Goal: Transaction & Acquisition: Obtain resource

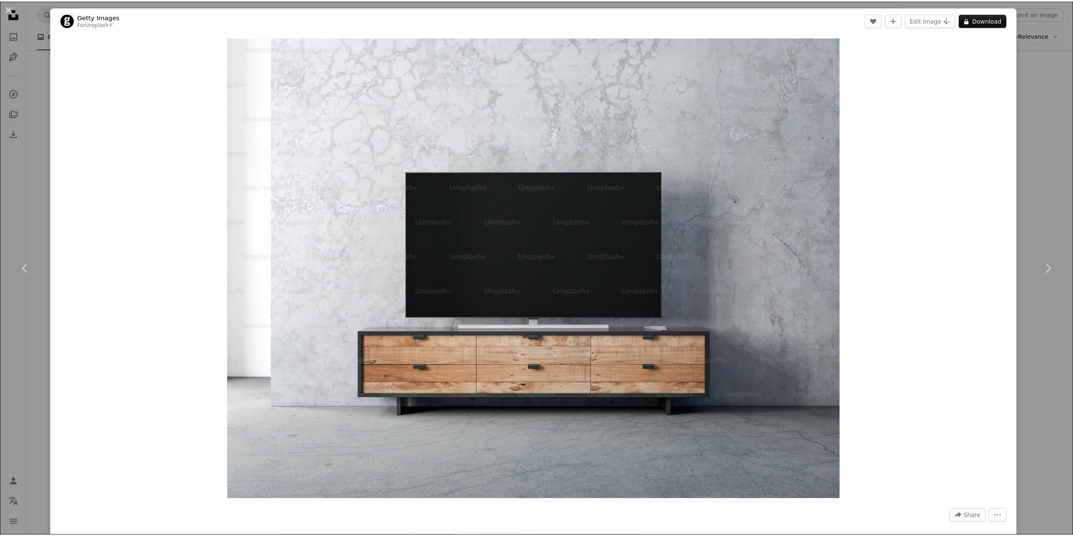
scroll to position [16106, 0]
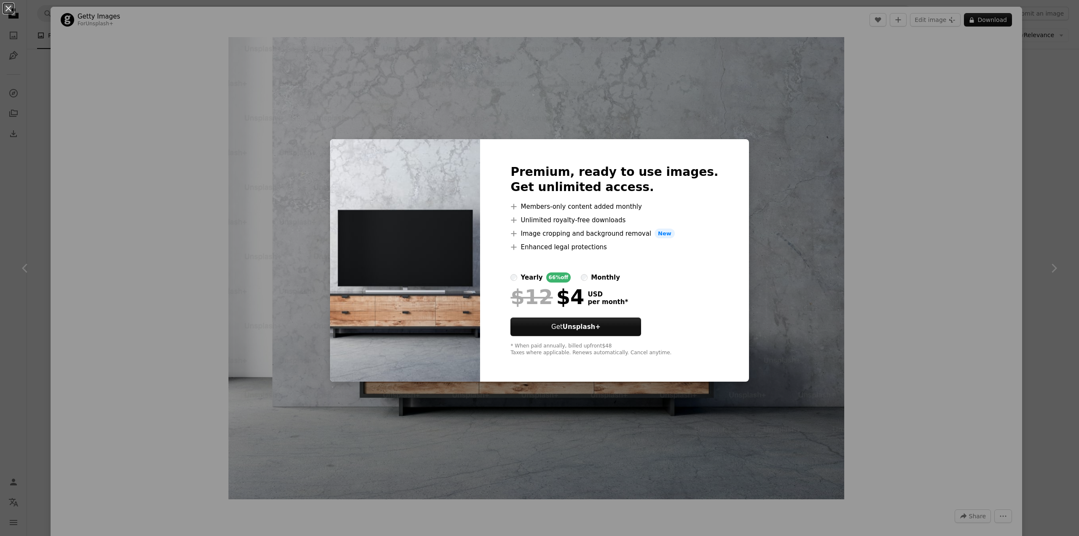
click at [862, 141] on div "An X shape Premium, ready to use images. Get unlimited access. A plus sign Memb…" at bounding box center [539, 268] width 1079 height 536
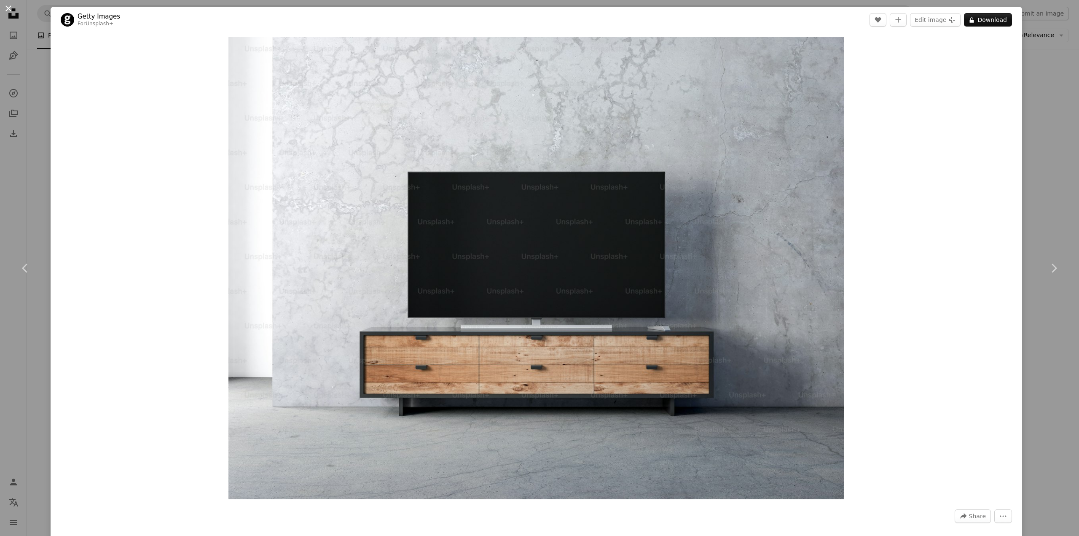
click at [9, 11] on button "An X shape" at bounding box center [8, 8] width 10 height 10
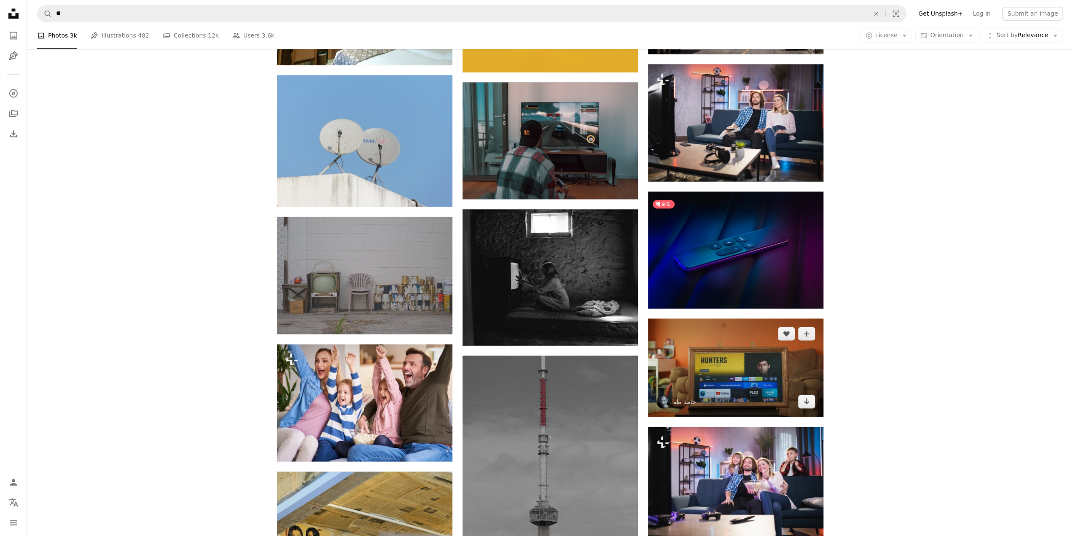
scroll to position [17413, 0]
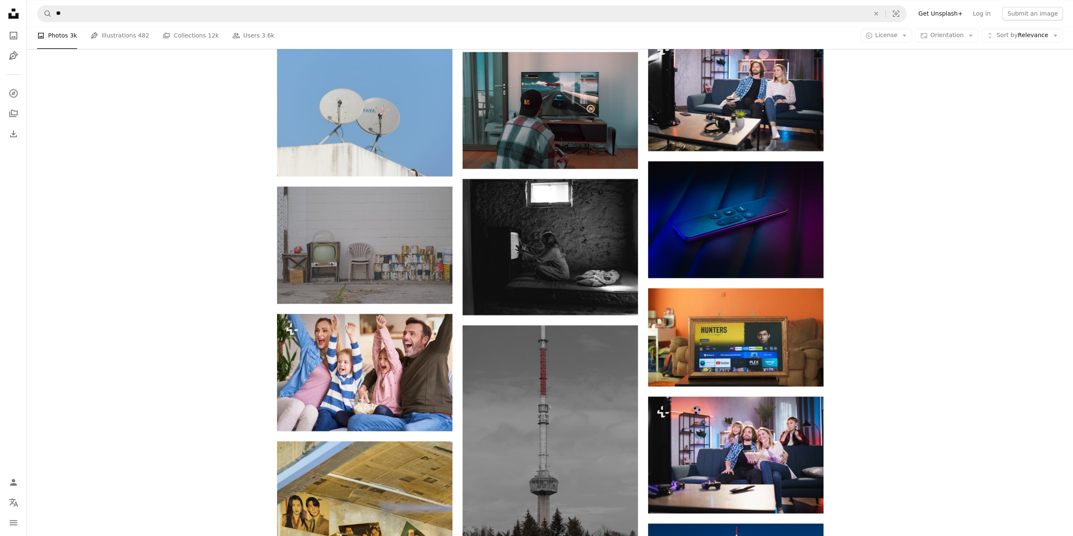
click at [897, 25] on nav "A magnifying glass ** An X shape Visual search Filters Get Unsplash+ Log in Sub…" at bounding box center [550, 13] width 1046 height 27
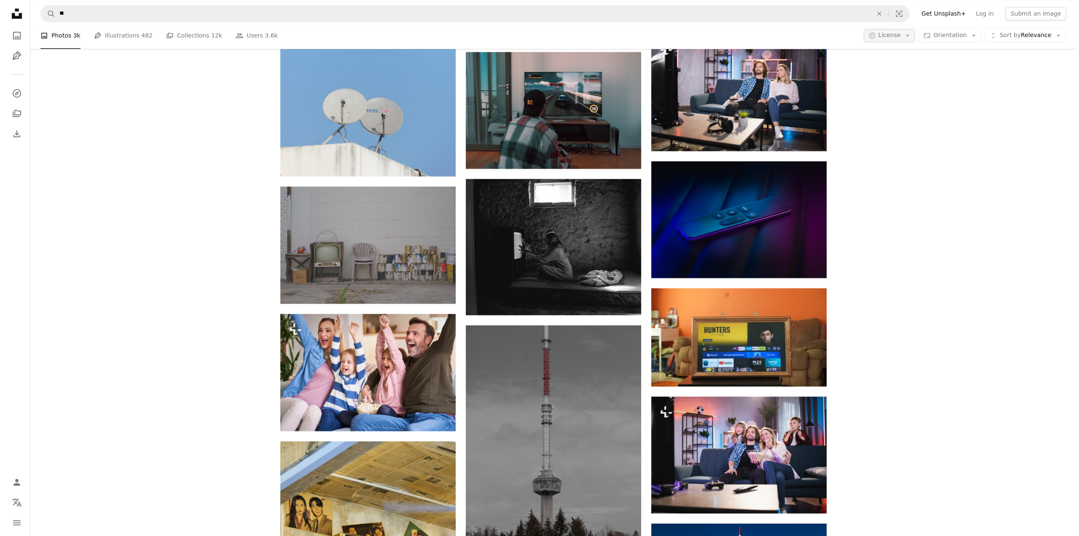
scroll to position [0, 0]
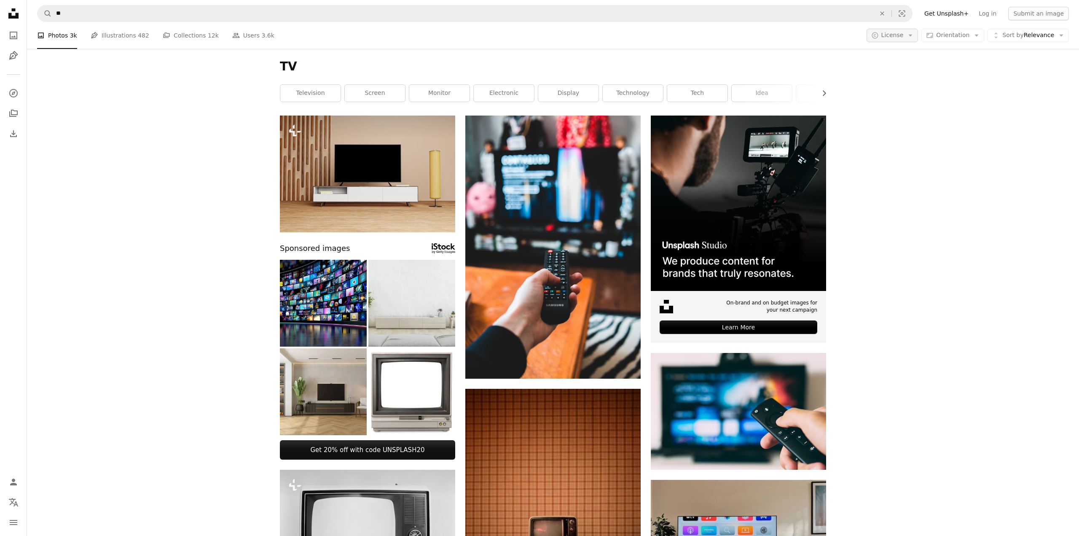
click at [897, 32] on span "License" at bounding box center [893, 35] width 22 height 7
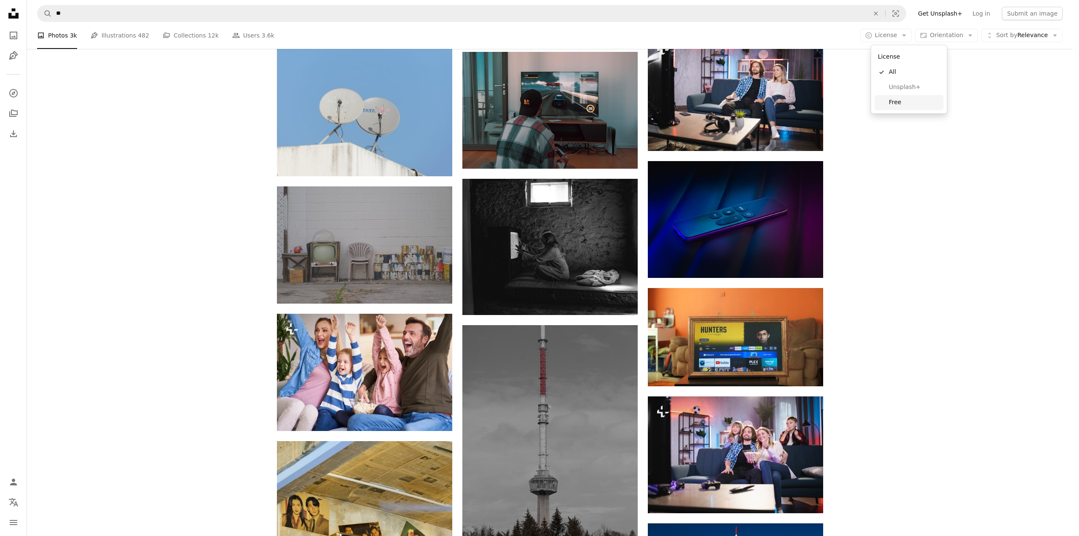
click at [905, 98] on span "Free" at bounding box center [914, 102] width 51 height 8
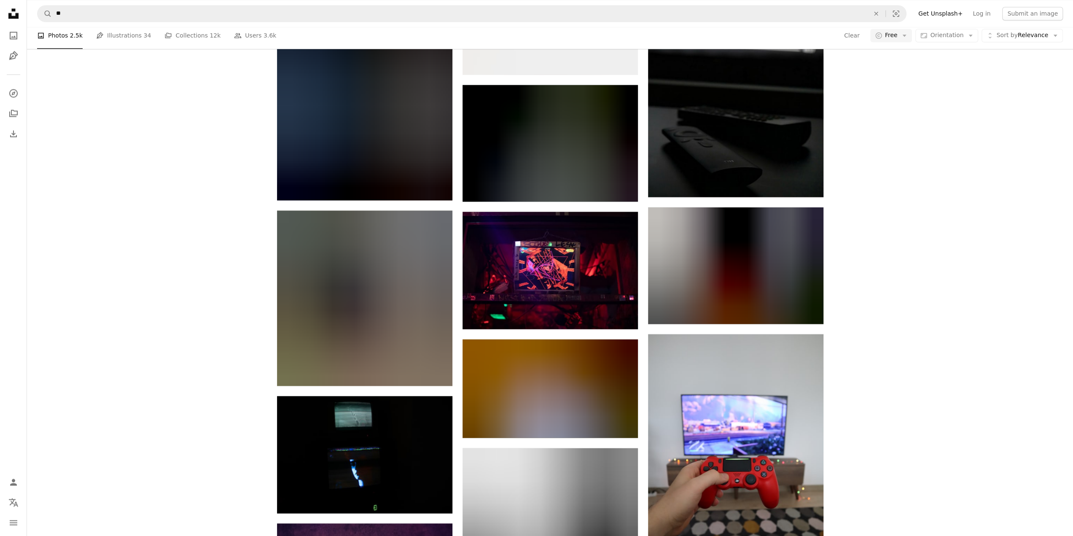
scroll to position [24834, 0]
